Goal: Transaction & Acquisition: Download file/media

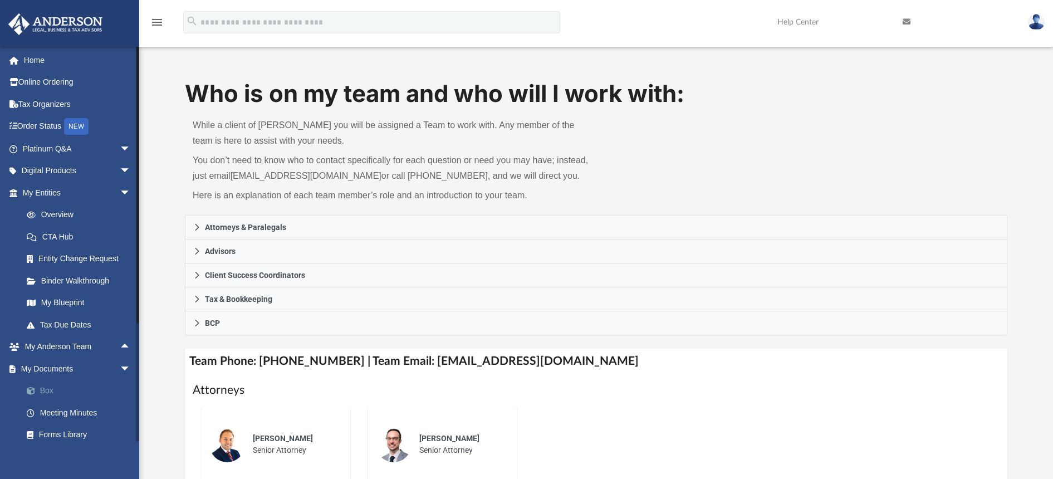
click at [45, 387] on link "Box" at bounding box center [82, 391] width 132 height 22
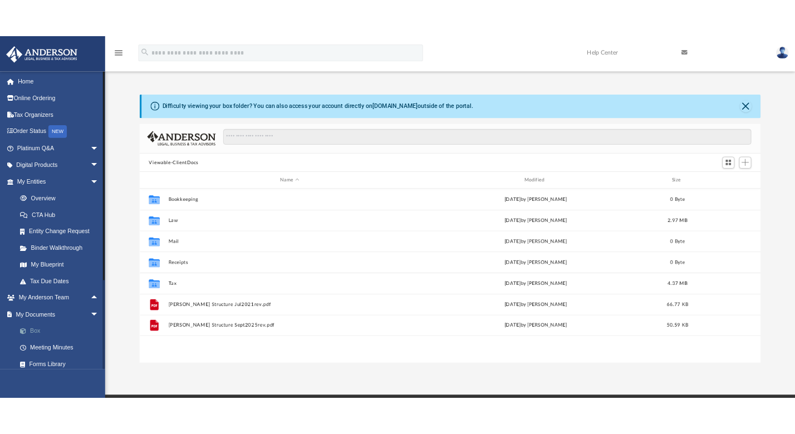
scroll to position [245, 814]
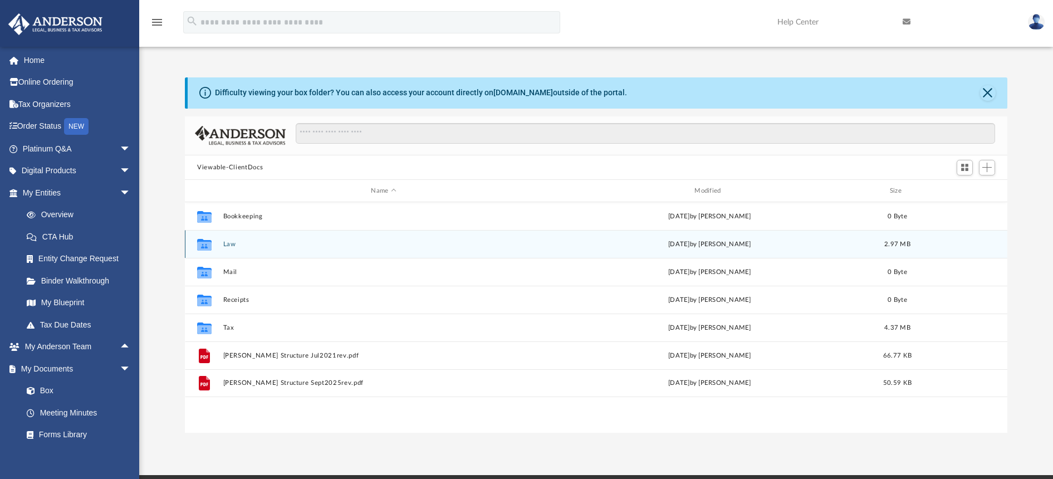
click at [231, 244] on button "Law" at bounding box center [383, 244] width 321 height 7
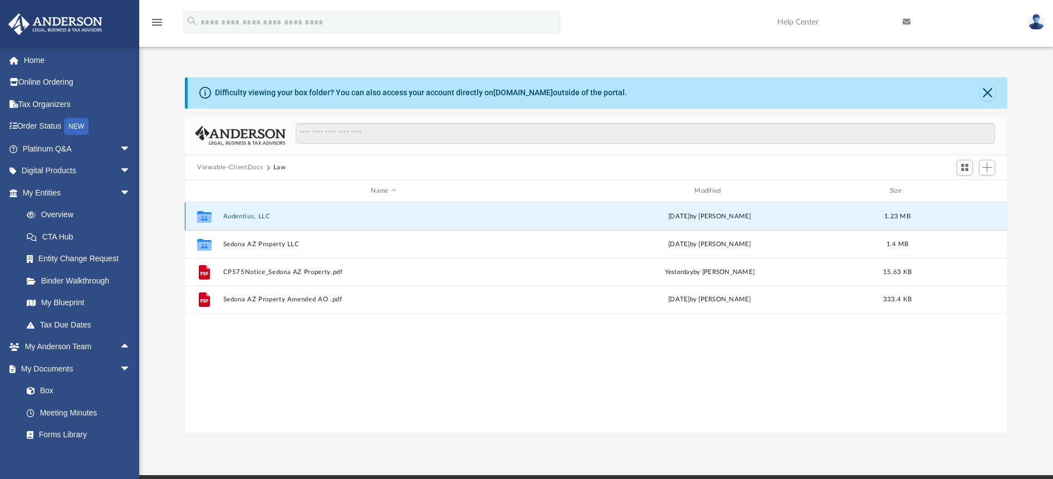
click at [241, 217] on button "Audentius, LLC" at bounding box center [383, 216] width 321 height 7
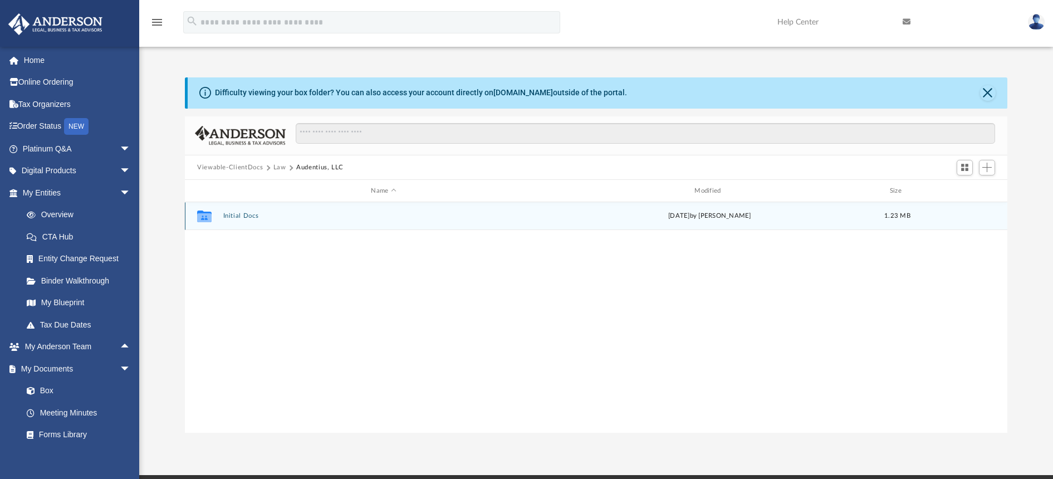
click at [241, 217] on button "Initial Docs" at bounding box center [383, 216] width 321 height 7
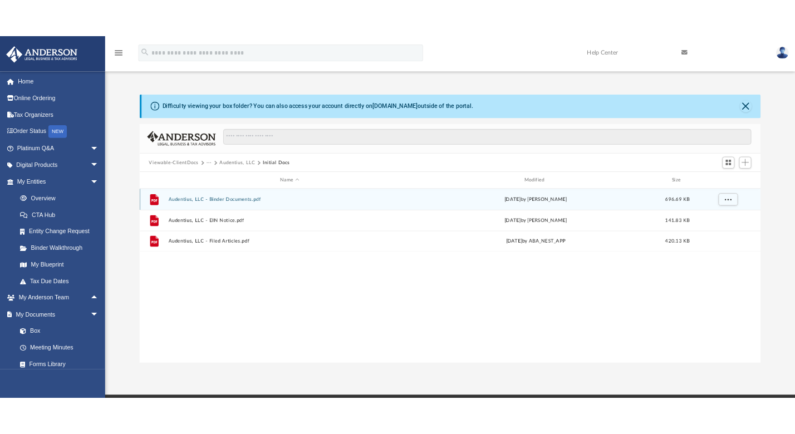
scroll to position [1, 1]
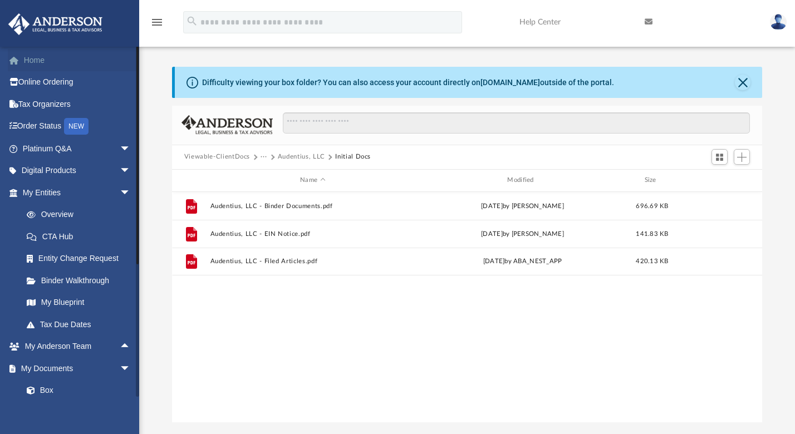
click at [49, 63] on link "Home" at bounding box center [78, 60] width 140 height 22
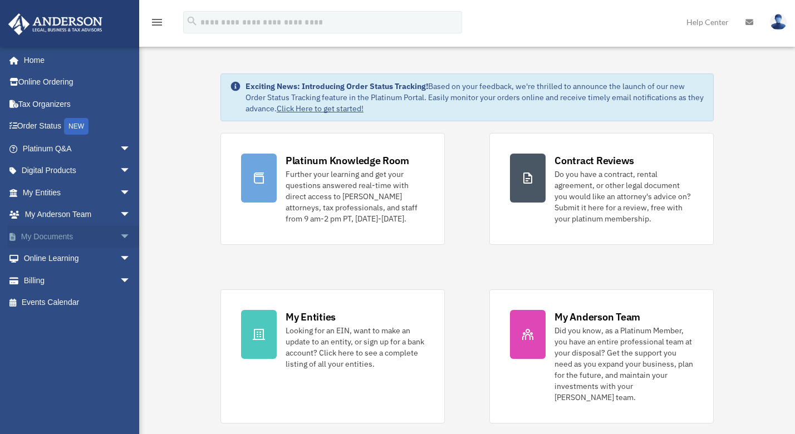
click at [42, 233] on link "My Documents arrow_drop_down" at bounding box center [78, 236] width 140 height 22
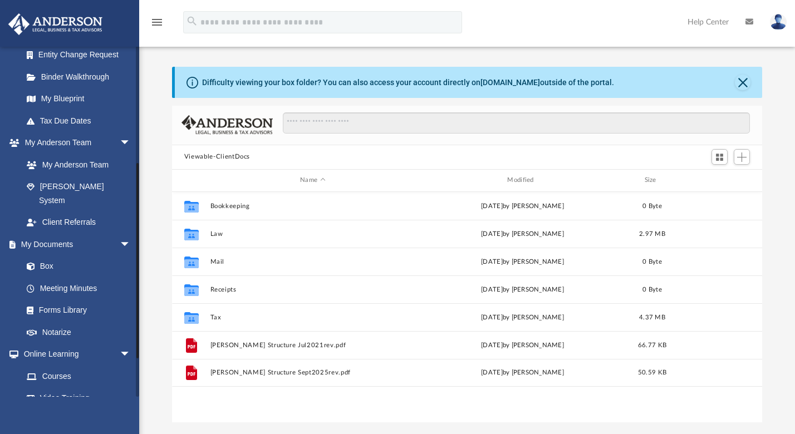
scroll to position [205, 0]
drag, startPoint x: 137, startPoint y: 163, endPoint x: 142, endPoint y: 277, distance: 114.2
click at [142, 277] on div "App [EMAIL_ADDRESS][DOMAIN_NAME] Sign Out [PERSON_NAME][EMAIL_ADDRESS][PERSON_N…" at bounding box center [397, 227] width 795 height 391
click at [48, 254] on link "Box" at bounding box center [82, 265] width 132 height 22
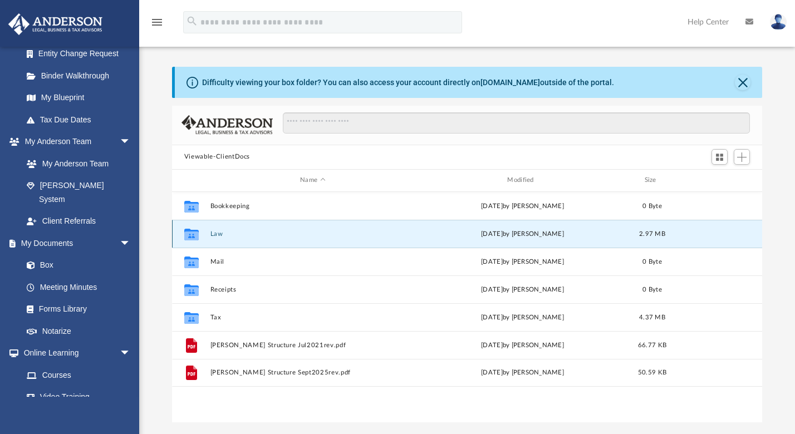
click at [217, 236] on button "Law" at bounding box center [312, 233] width 205 height 7
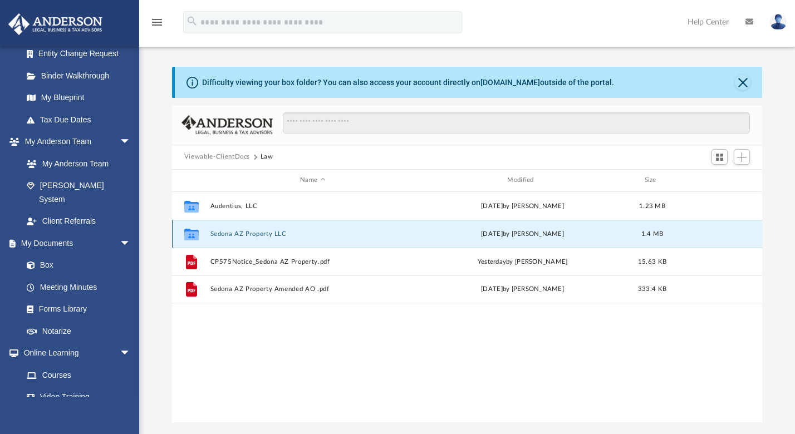
click at [233, 232] on button "Sedona AZ Property LLC" at bounding box center [312, 233] width 205 height 7
click at [233, 232] on div "Collaborated Folder Audentius, LLC [DATE] by [PERSON_NAME] 1.23 MB Collaborated…" at bounding box center [467, 307] width 590 height 230
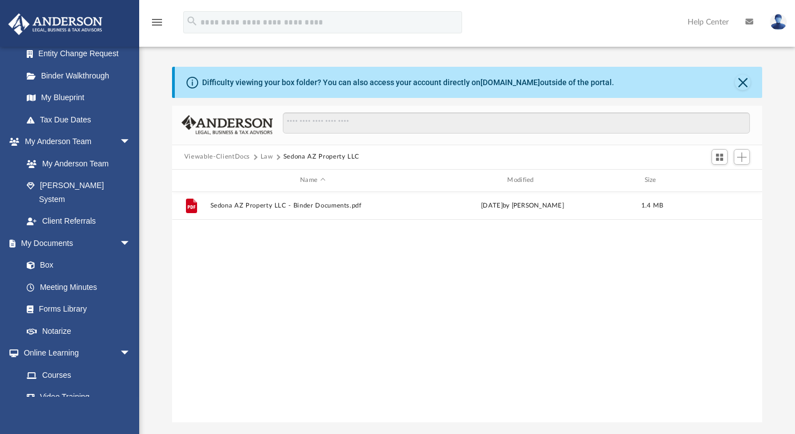
click at [233, 232] on div "File Sedona AZ Property LLC - Binder Documents.pdf [DATE] by [PERSON_NAME] 1.4 …" at bounding box center [467, 307] width 590 height 230
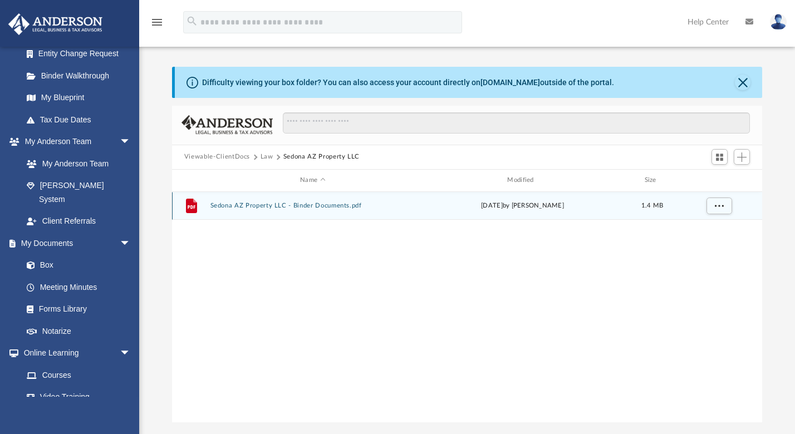
click at [214, 206] on button "Sedona AZ Property LLC - Binder Documents.pdf" at bounding box center [312, 205] width 205 height 7
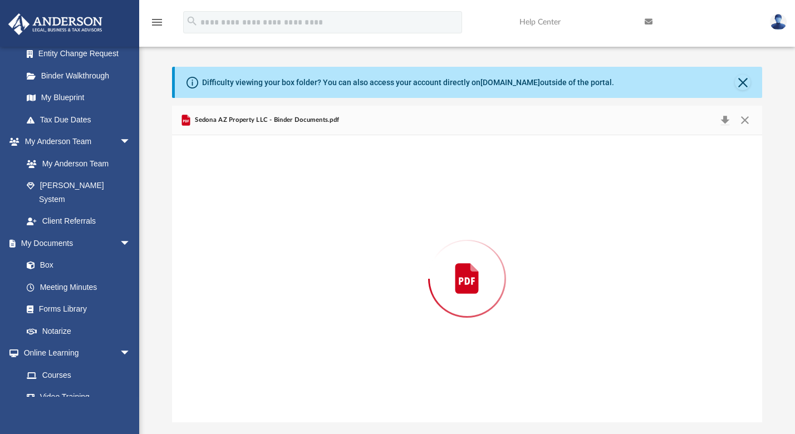
click at [214, 206] on div "Preview" at bounding box center [467, 278] width 590 height 287
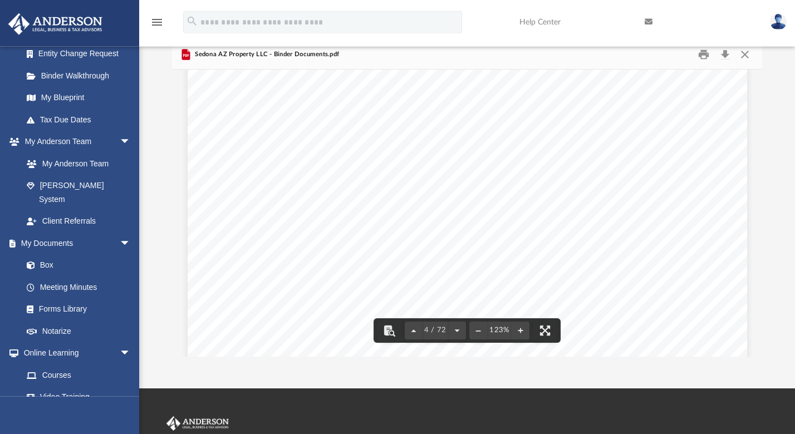
scroll to position [2329, 0]
click at [723, 55] on button "Download" at bounding box center [725, 54] width 20 height 17
